Goal: Task Accomplishment & Management: Use online tool/utility

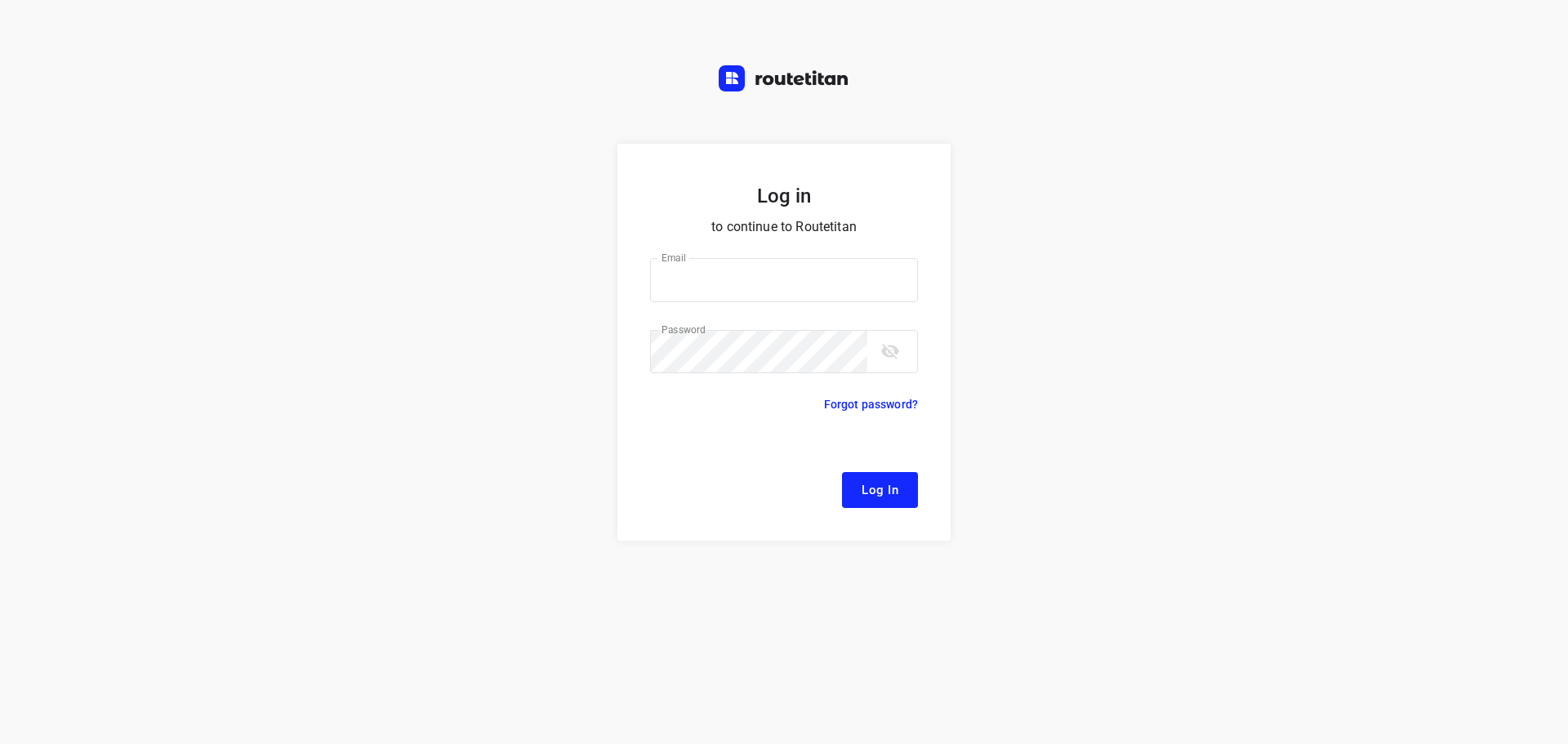
type input "[EMAIL_ADDRESS][DOMAIN_NAME]"
click at [871, 490] on span "Log In" at bounding box center [879, 490] width 37 height 21
